Goal: Task Accomplishment & Management: Manage account settings

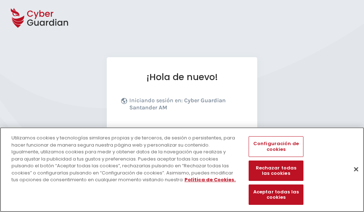
scroll to position [88, 0]
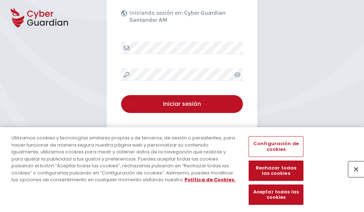
click at [353, 177] on button "Cerrar" at bounding box center [356, 170] width 16 height 16
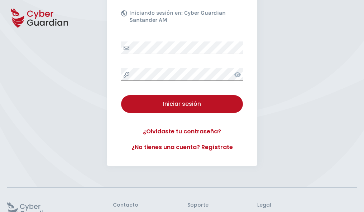
scroll to position [139, 0]
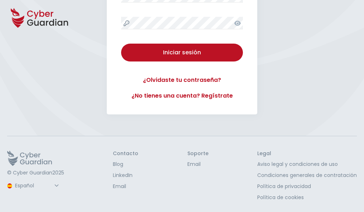
click at [121, 44] on button "Iniciar sesión" at bounding box center [182, 53] width 122 height 18
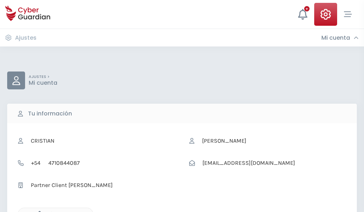
click at [38, 212] on icon "button" at bounding box center [38, 214] width 6 height 6
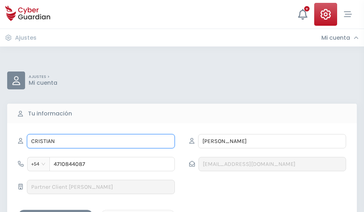
click at [101, 142] on input "CRISTIAN" at bounding box center [101, 141] width 148 height 14
type input "C"
type input "Dimas"
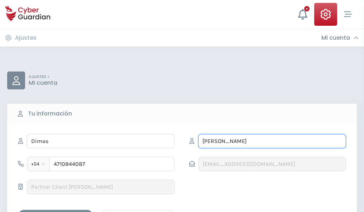
click at [272, 142] on input "LLAMAS" at bounding box center [272, 141] width 148 height 14
type input "L"
type input "Blanch"
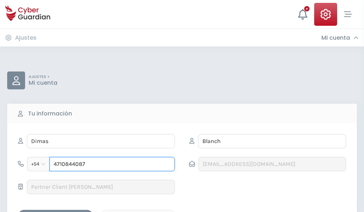
click at [112, 164] on input "4710844087" at bounding box center [111, 164] width 125 height 14
type input "4"
type input "4825732740"
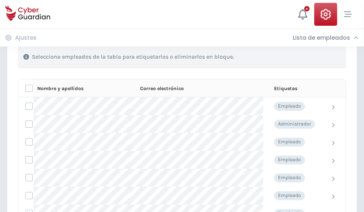
scroll to position [307, 0]
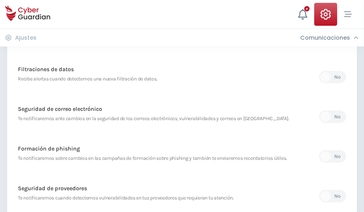
scroll to position [377, 0]
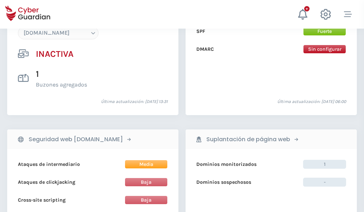
scroll to position [674, 0]
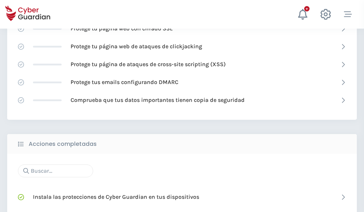
scroll to position [477, 0]
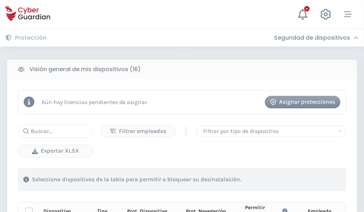
scroll to position [633, 0]
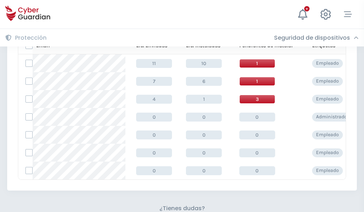
scroll to position [315, 0]
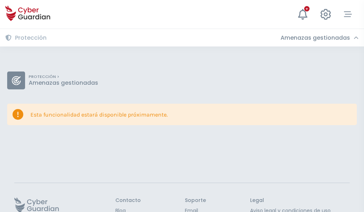
scroll to position [47, 0]
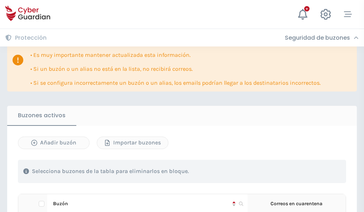
scroll to position [421, 0]
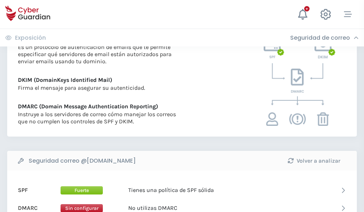
scroll to position [387, 0]
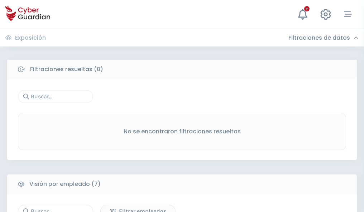
scroll to position [593, 0]
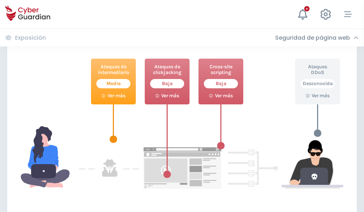
scroll to position [390, 0]
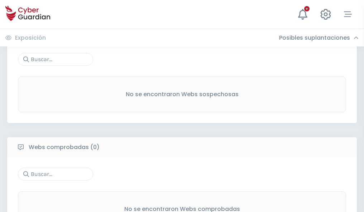
scroll to position [375, 0]
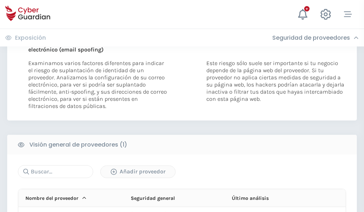
scroll to position [372, 0]
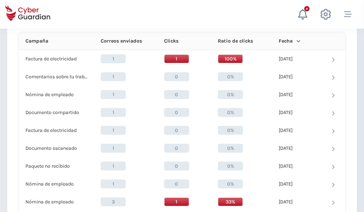
scroll to position [642, 0]
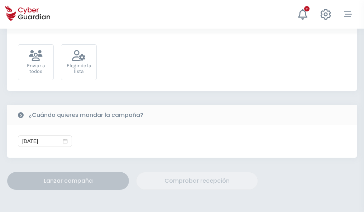
scroll to position [262, 0]
